Goal: Register for event/course

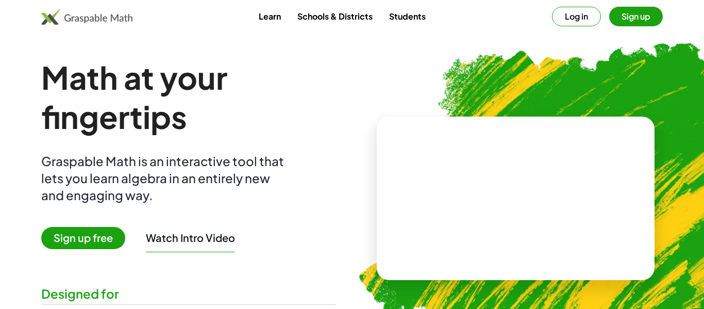
click at [351, 16] on link "Schools & Districts" at bounding box center [335, 16] width 92 height 19
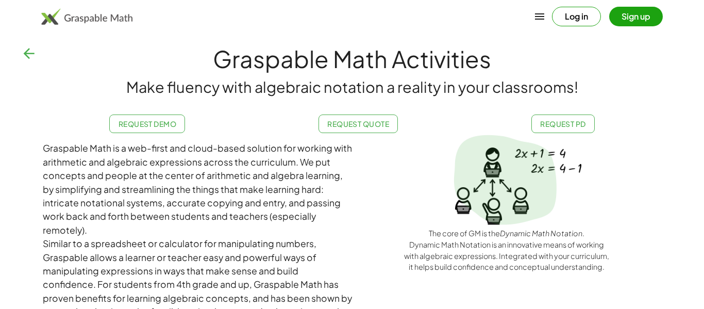
click at [32, 65] on button "button" at bounding box center [28, 53] width 25 height 25
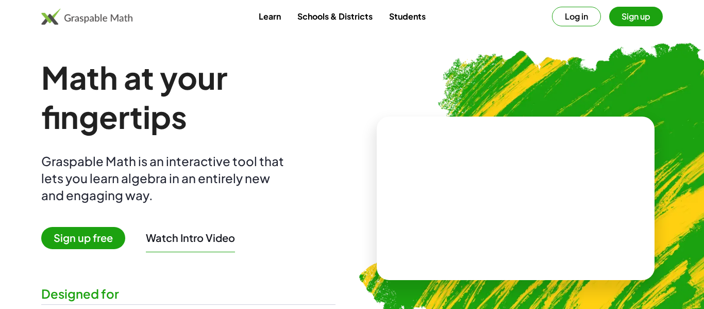
click at [624, 24] on button "Sign up" at bounding box center [636, 17] width 54 height 20
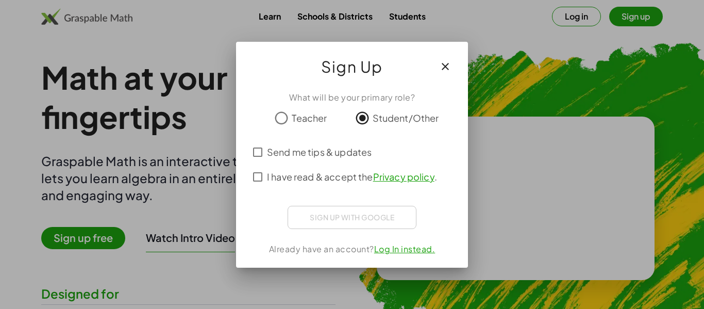
click at [329, 213] on div "Sign up with Google Sign in with Google Sign in with Google. Opens in new tab" at bounding box center [351, 217] width 129 height 23
click at [418, 254] on div "Already have an account? Log In instead." at bounding box center [351, 249] width 207 height 12
click at [416, 246] on link "Log In instead." at bounding box center [404, 248] width 61 height 11
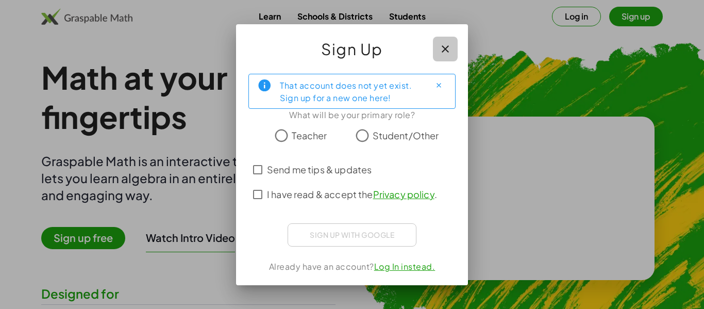
click at [446, 46] on icon "button" at bounding box center [445, 49] width 12 height 12
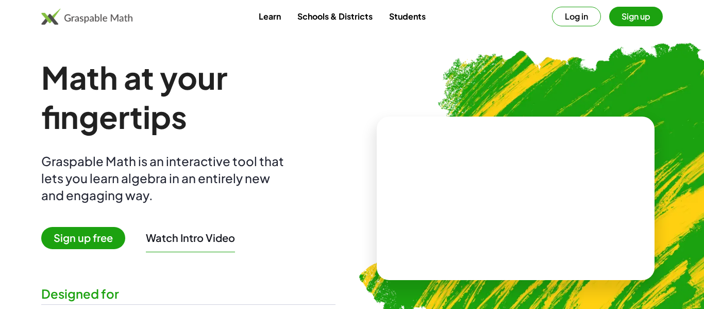
click at [391, 23] on link "Students" at bounding box center [407, 16] width 53 height 19
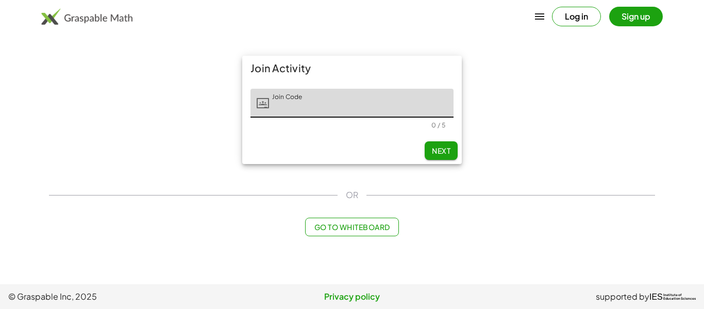
click at [348, 105] on input "Join Code" at bounding box center [361, 103] width 184 height 29
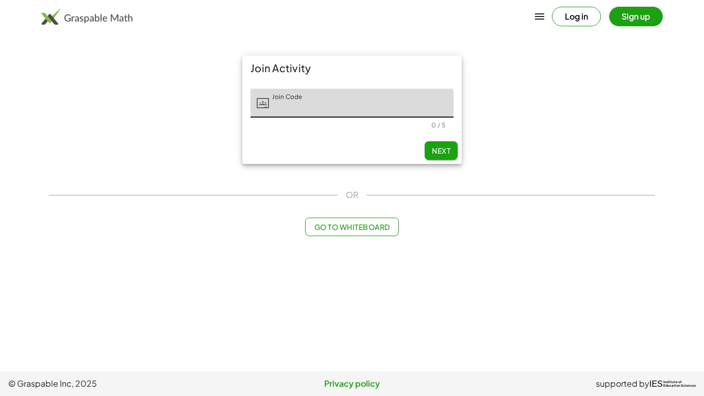
click at [285, 103] on input "Join Code" at bounding box center [361, 103] width 184 height 29
click at [441, 148] on span "Next" at bounding box center [441, 150] width 19 height 9
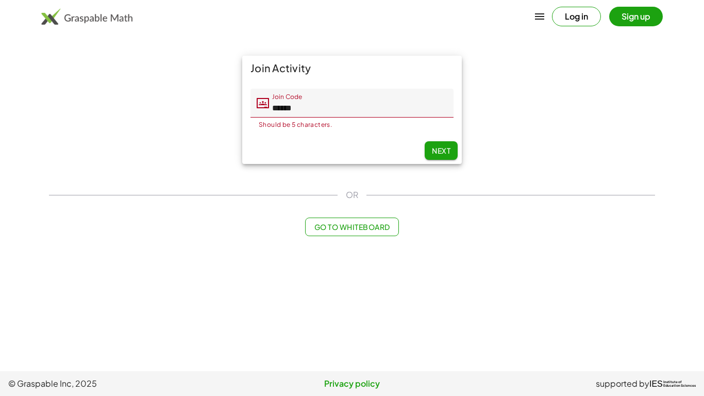
click at [423, 105] on input "******" at bounding box center [361, 103] width 184 height 29
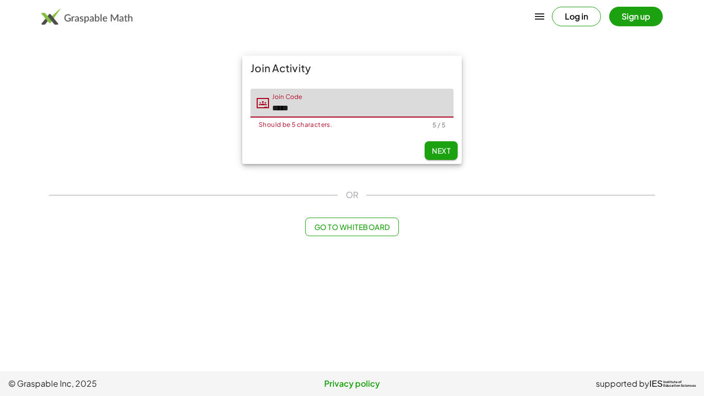
type input "*****"
click at [441, 143] on button "Next" at bounding box center [440, 150] width 33 height 19
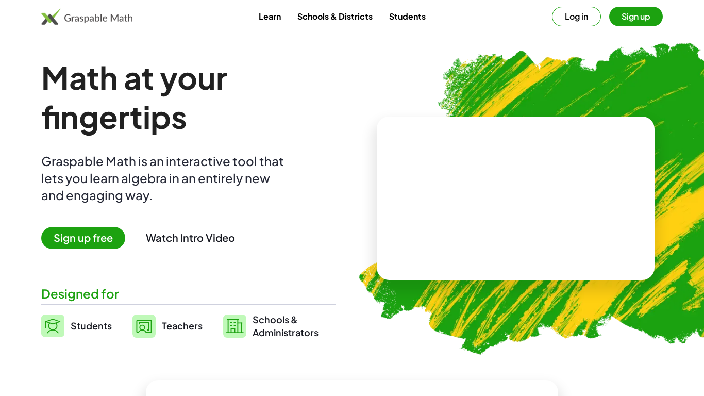
click at [634, 18] on button "Sign up" at bounding box center [636, 17] width 54 height 20
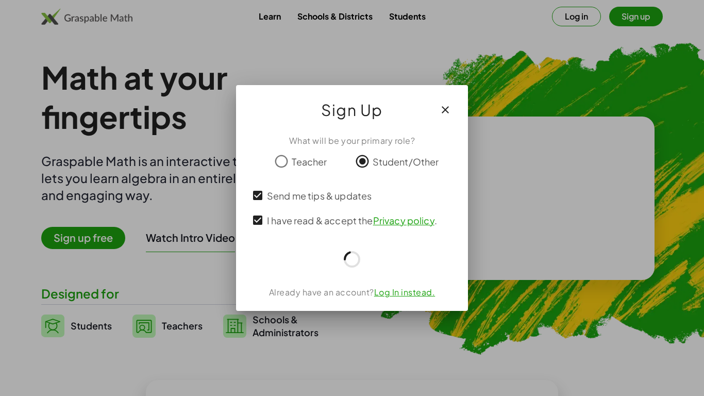
click at [0, 0] on iframe at bounding box center [0, 0] width 0 height 0
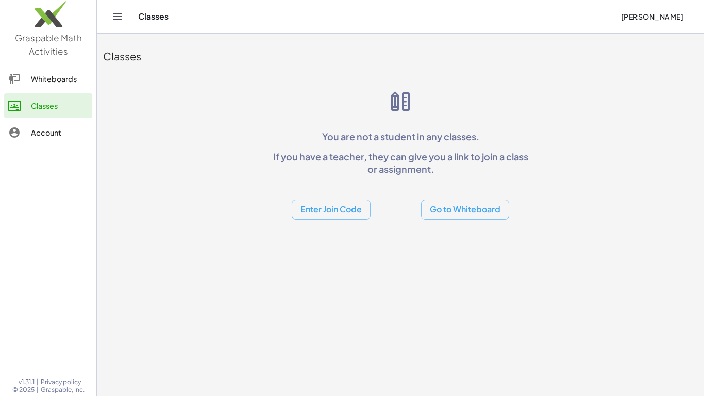
click at [365, 213] on button "Enter Join Code" at bounding box center [331, 209] width 79 height 20
click at [347, 231] on div "Join Class" at bounding box center [330, 236] width 63 height 12
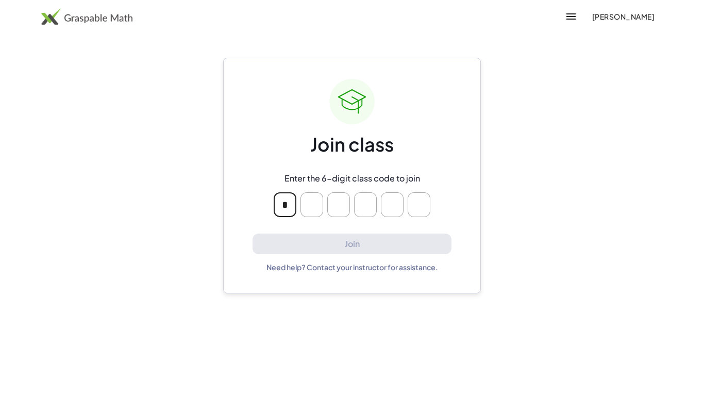
type input "*"
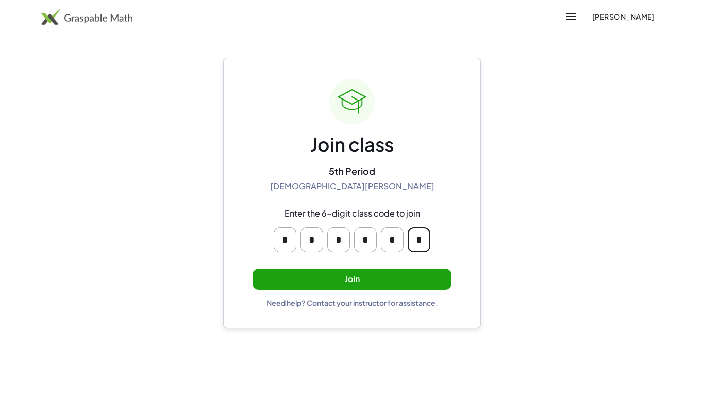
type input "*"
click at [371, 274] on button "Join" at bounding box center [351, 278] width 199 height 21
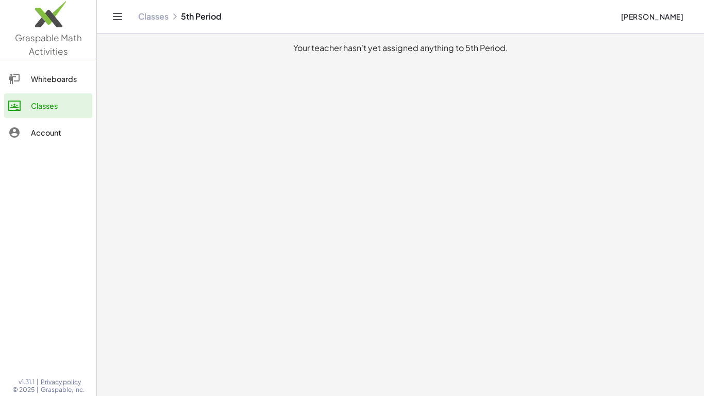
click at [28, 92] on div "Whiteboards Classes Account" at bounding box center [48, 106] width 96 height 89
click at [32, 84] on div "Whiteboards" at bounding box center [59, 79] width 57 height 12
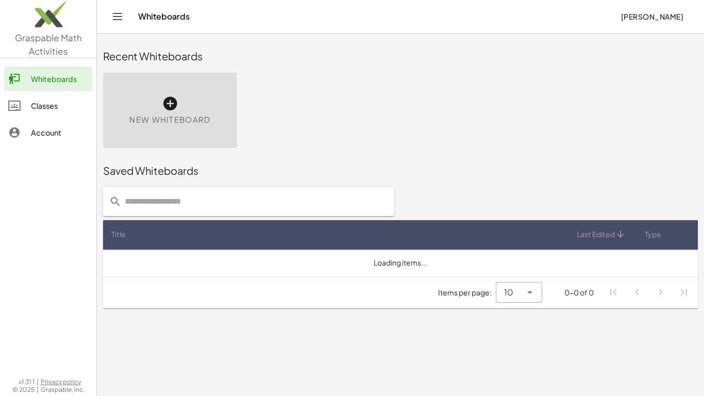
click at [41, 106] on div "Classes" at bounding box center [59, 105] width 57 height 12
